Goal: Obtain resource: Obtain resource

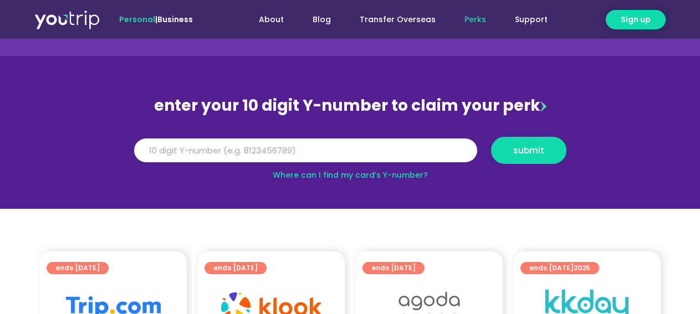
scroll to position [55, 0]
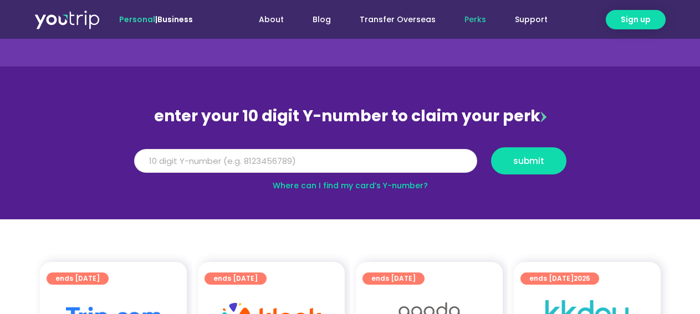
click at [264, 171] on input "Y Number" at bounding box center [305, 161] width 343 height 24
click at [370, 185] on link "Where can I find my card’s Y-number?" at bounding box center [350, 185] width 155 height 11
click at [285, 152] on input "Y Number" at bounding box center [305, 161] width 343 height 24
click at [604, 139] on section "enter your 10 digit Y-number to claim your perk Y Number submit Where can I fin…" at bounding box center [350, 143] width 700 height 153
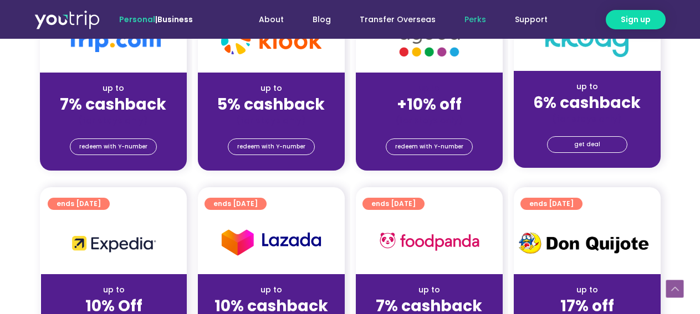
scroll to position [166, 0]
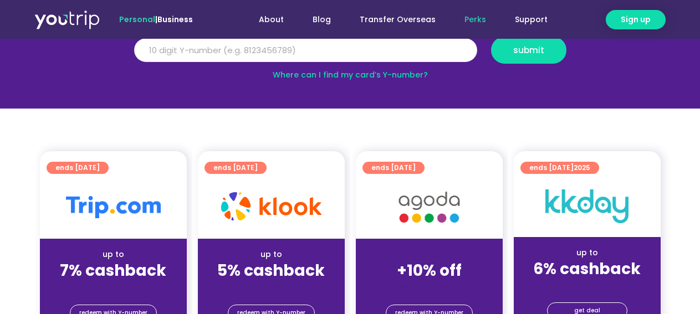
click at [358, 50] on input "Y Number" at bounding box center [305, 50] width 343 height 24
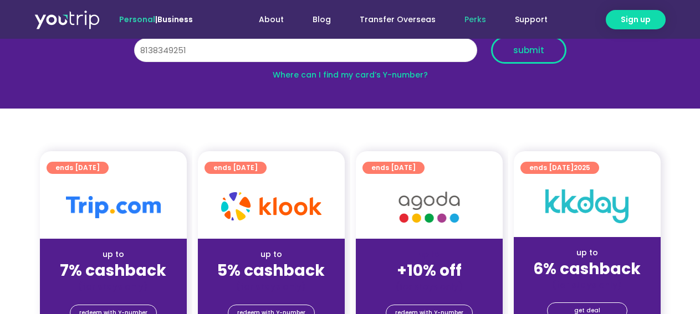
type input "8138349251"
click at [538, 49] on span "submit" at bounding box center [528, 50] width 31 height 8
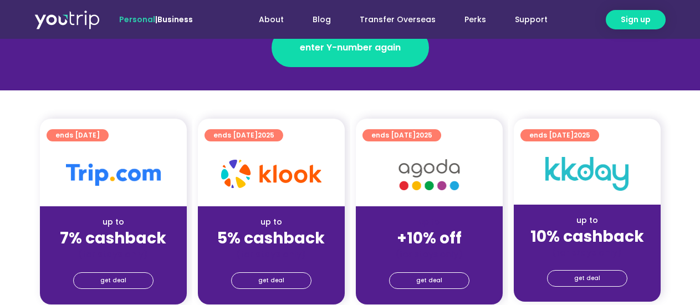
scroll to position [277, 0]
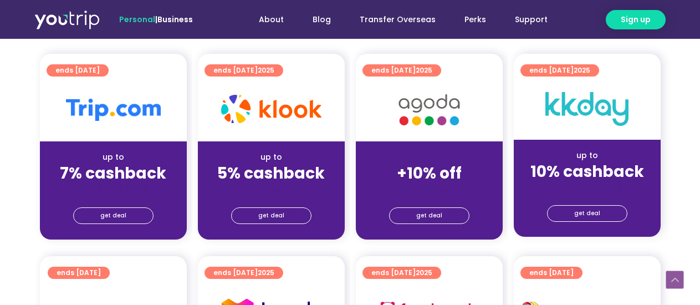
click at [685, 121] on section "ends [DATE] up to 7% cashback (for stays only) get deal ends [DATE] up to 5% ca…" at bounding box center [350, 153] width 700 height 199
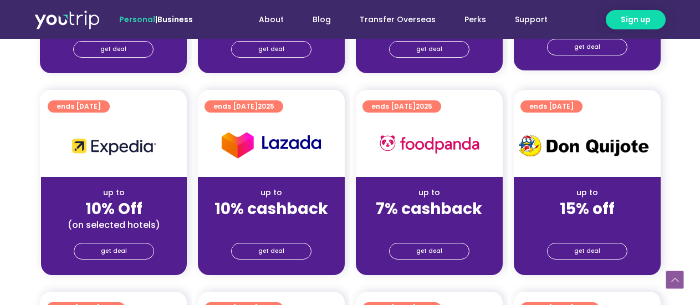
click at [9, 121] on section "ends [DATE] up to 10% Off (on selected hotels) get deal ends [DATE] up to 10% c…" at bounding box center [350, 189] width 700 height 199
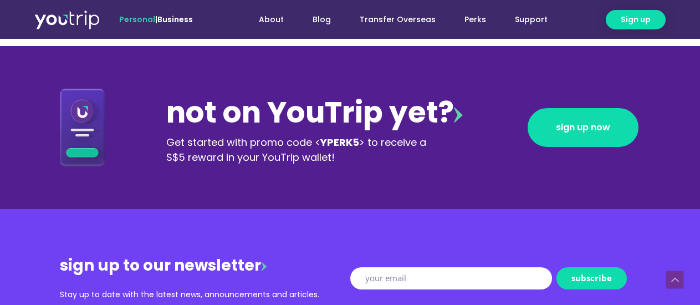
scroll to position [1165, 0]
